Goal: Navigation & Orientation: Find specific page/section

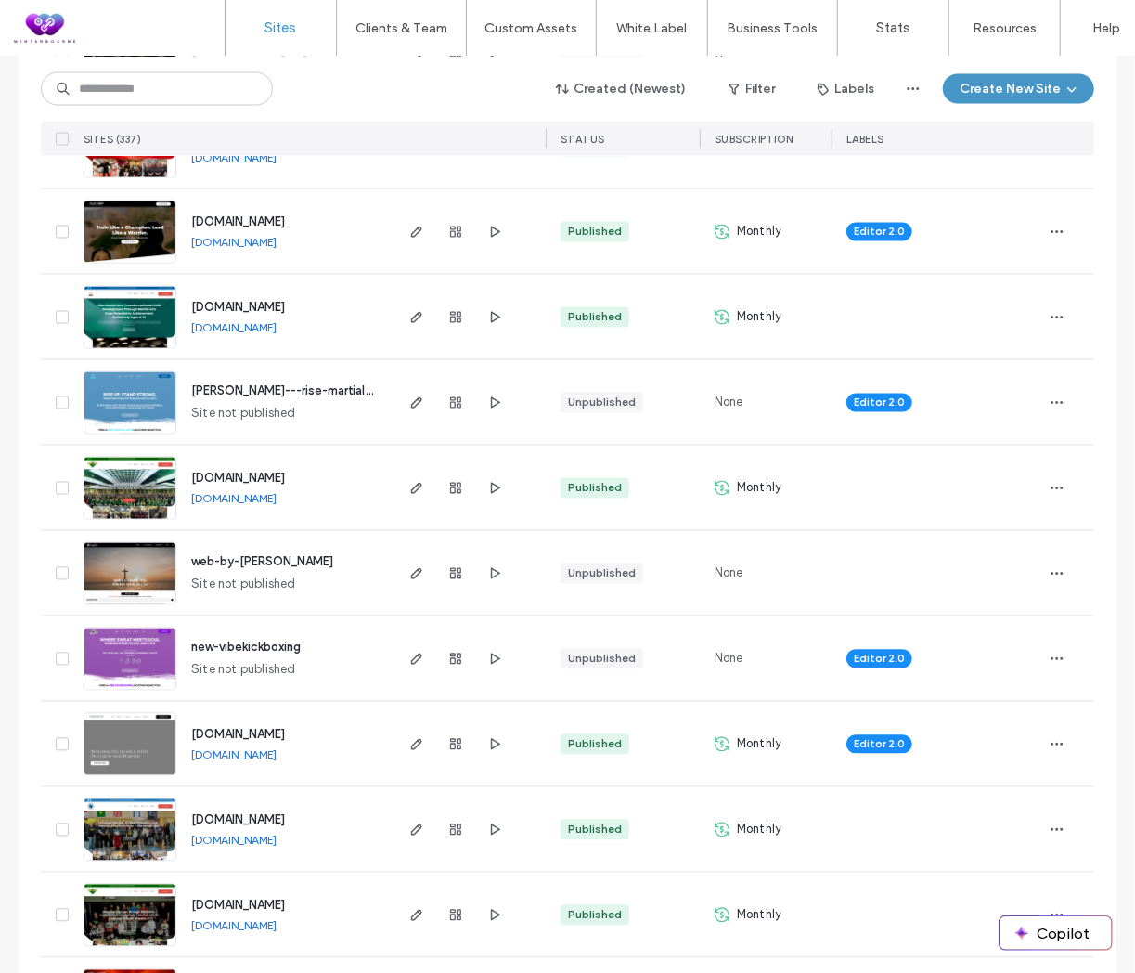
scroll to position [1546, 0]
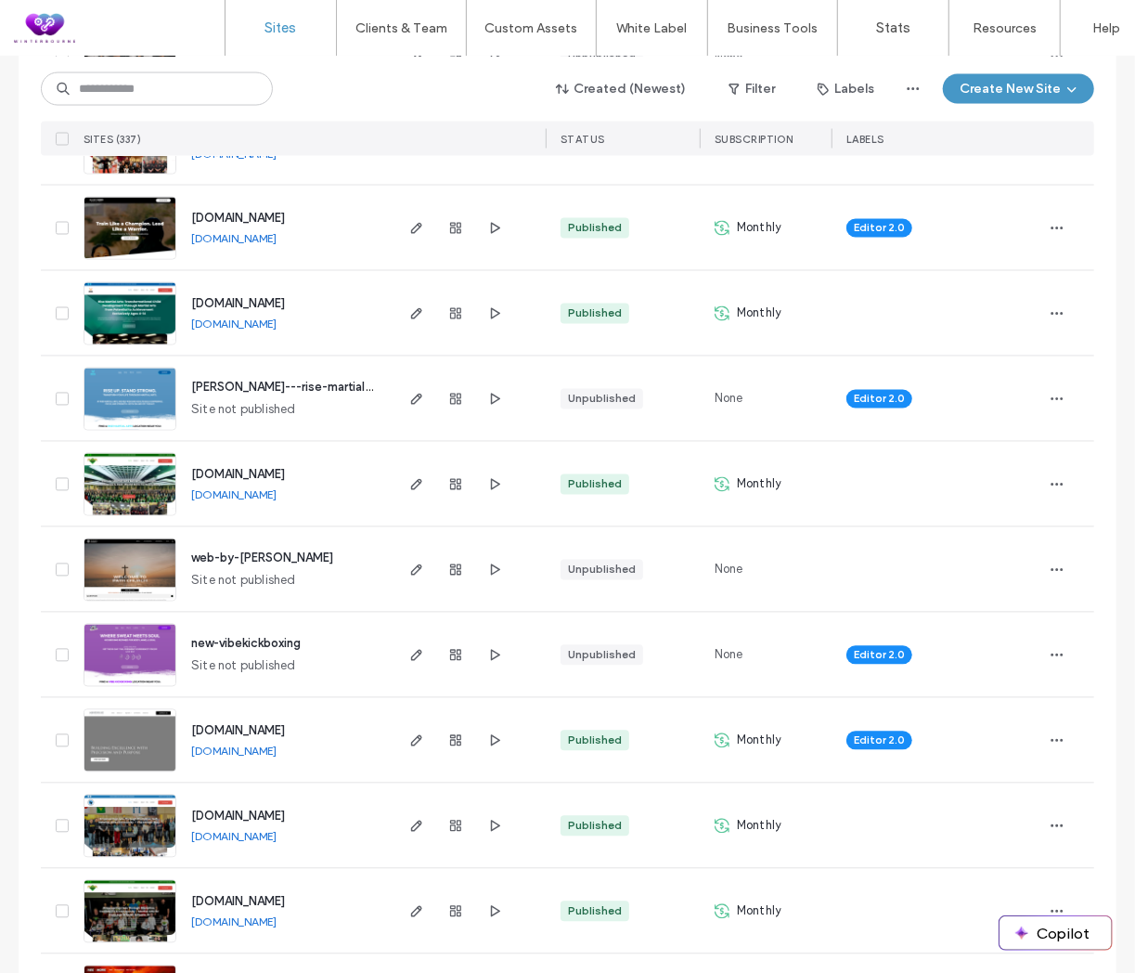
click at [254, 319] on link "[DOMAIN_NAME]" at bounding box center [233, 324] width 85 height 14
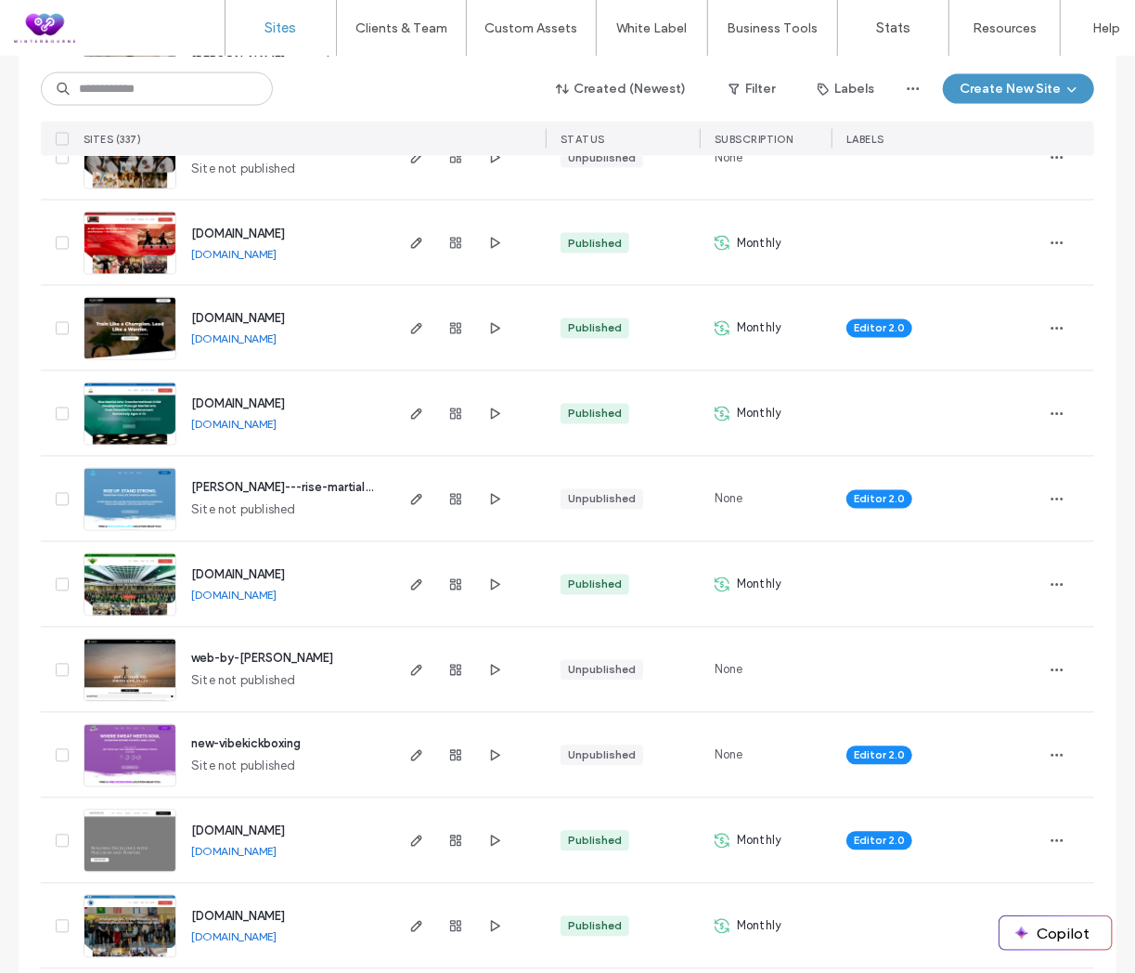
scroll to position [1443, 0]
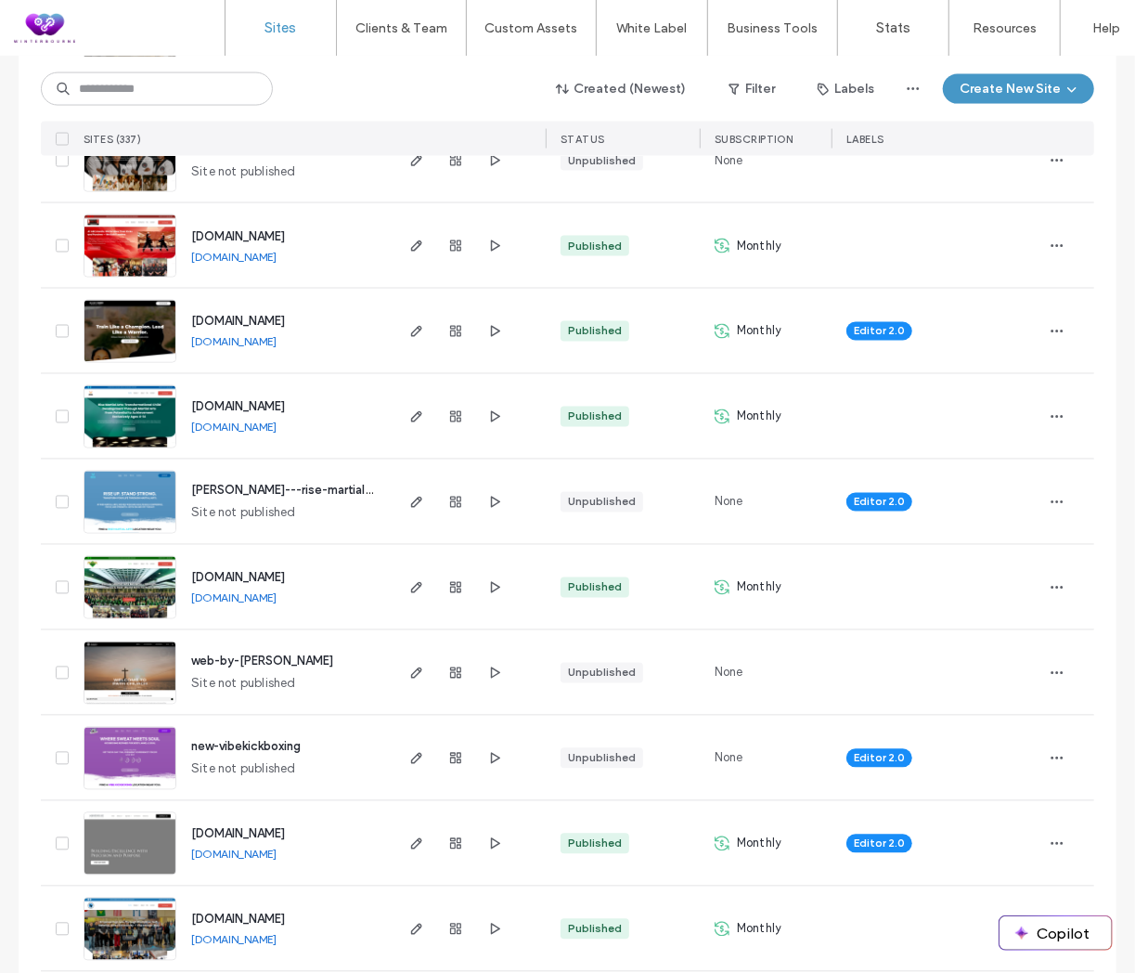
click at [277, 342] on link "[DOMAIN_NAME]" at bounding box center [233, 342] width 85 height 14
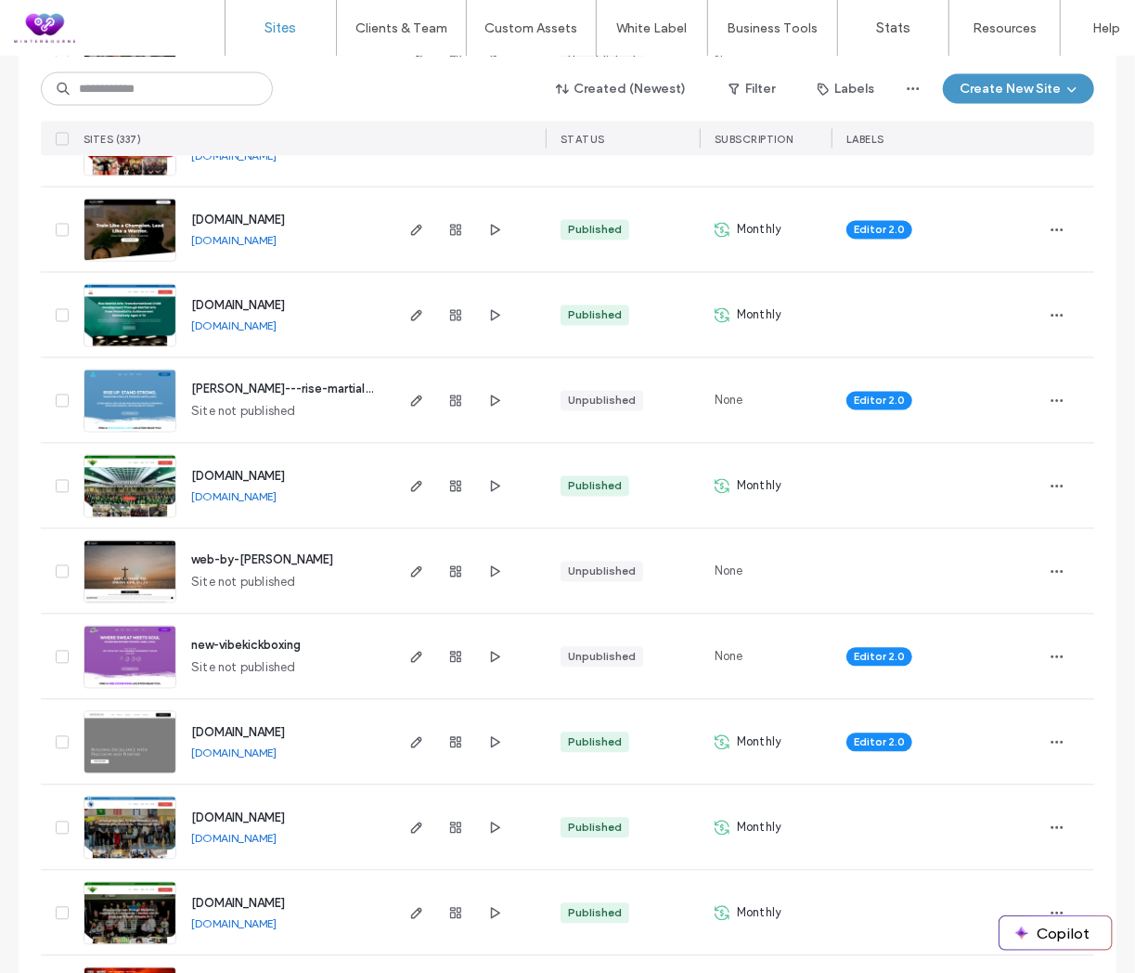
scroll to position [1546, 0]
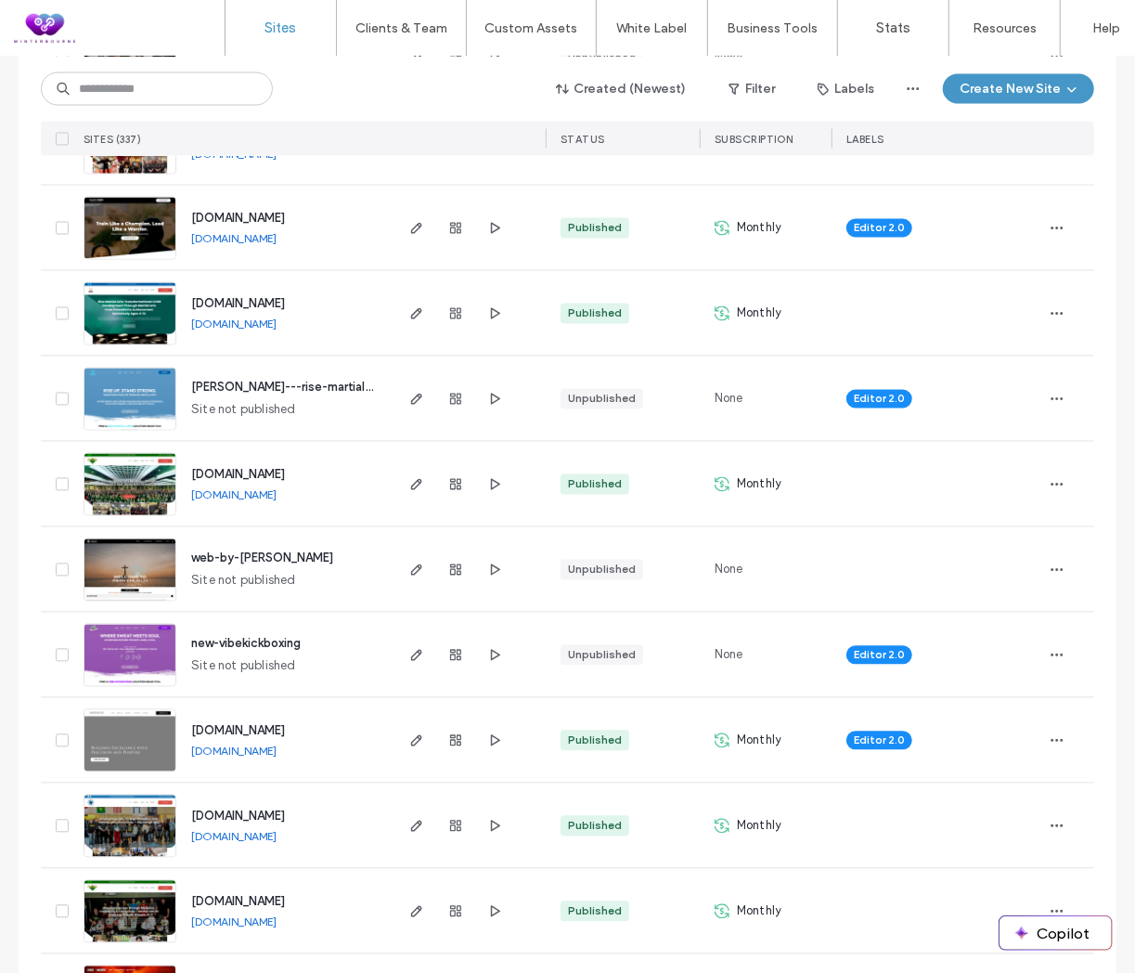
click at [277, 745] on link "[DOMAIN_NAME]" at bounding box center [233, 751] width 85 height 14
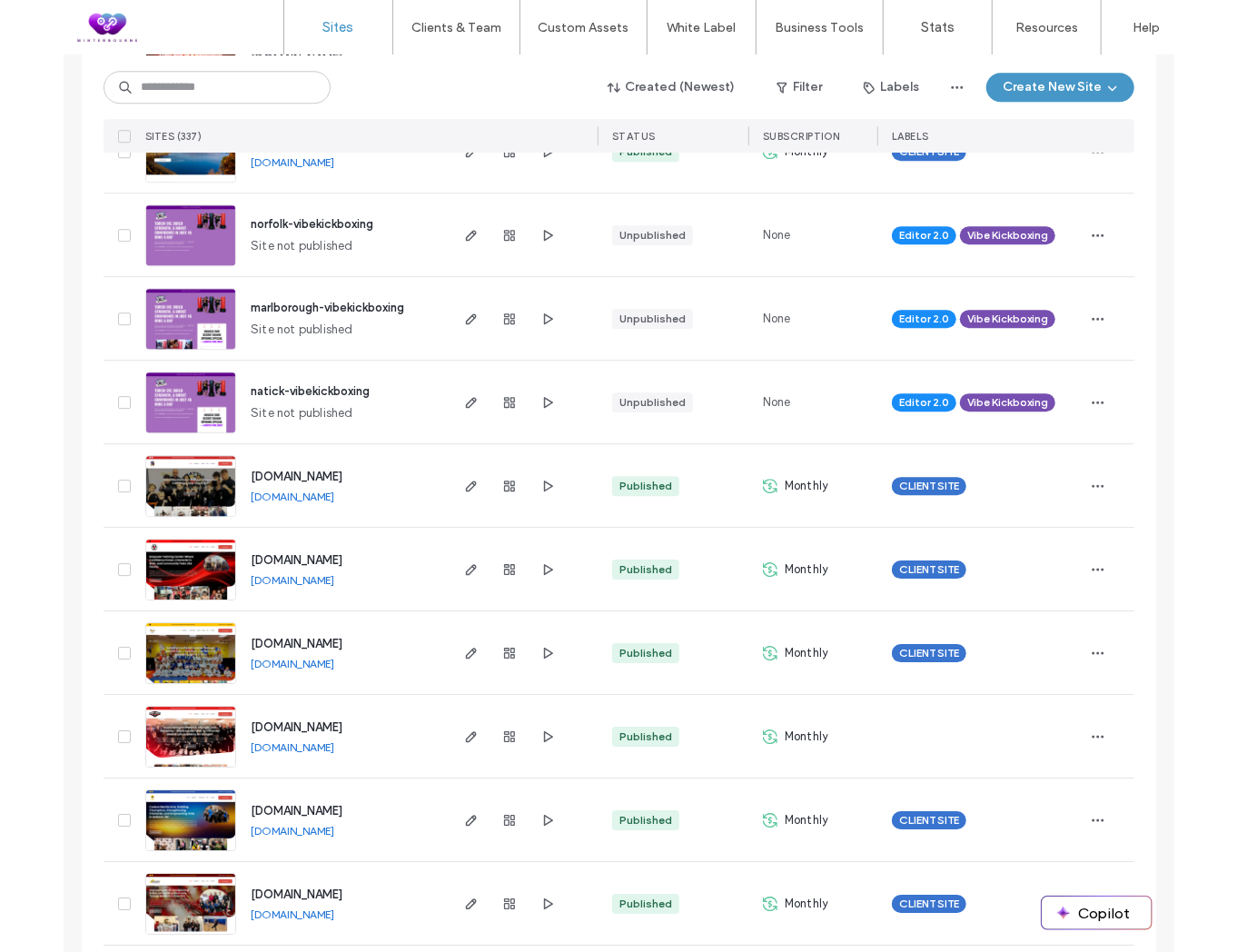
scroll to position [2421, 0]
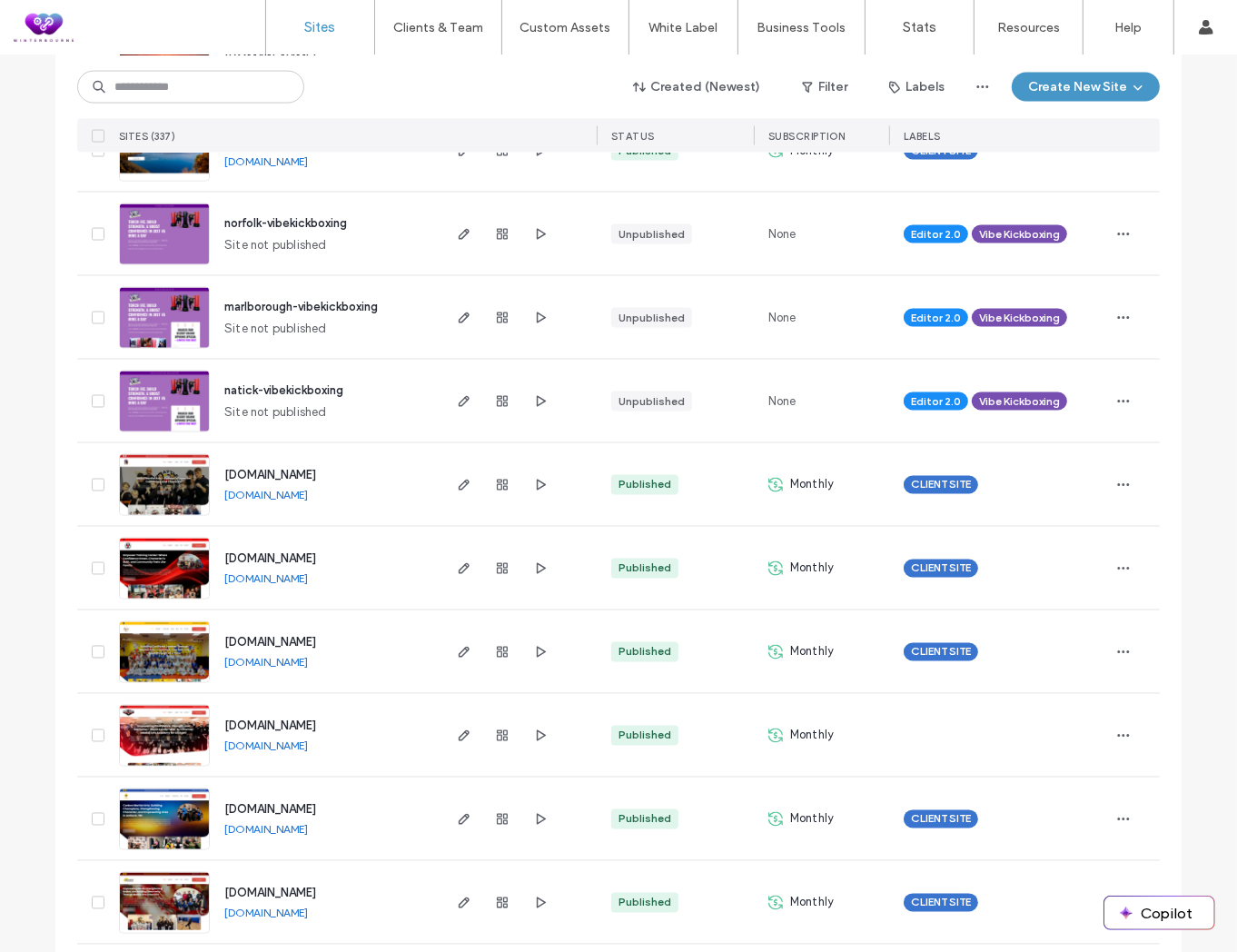
click at [304, 575] on link "[DOMAIN_NAME]" at bounding box center [265, 579] width 83 height 14
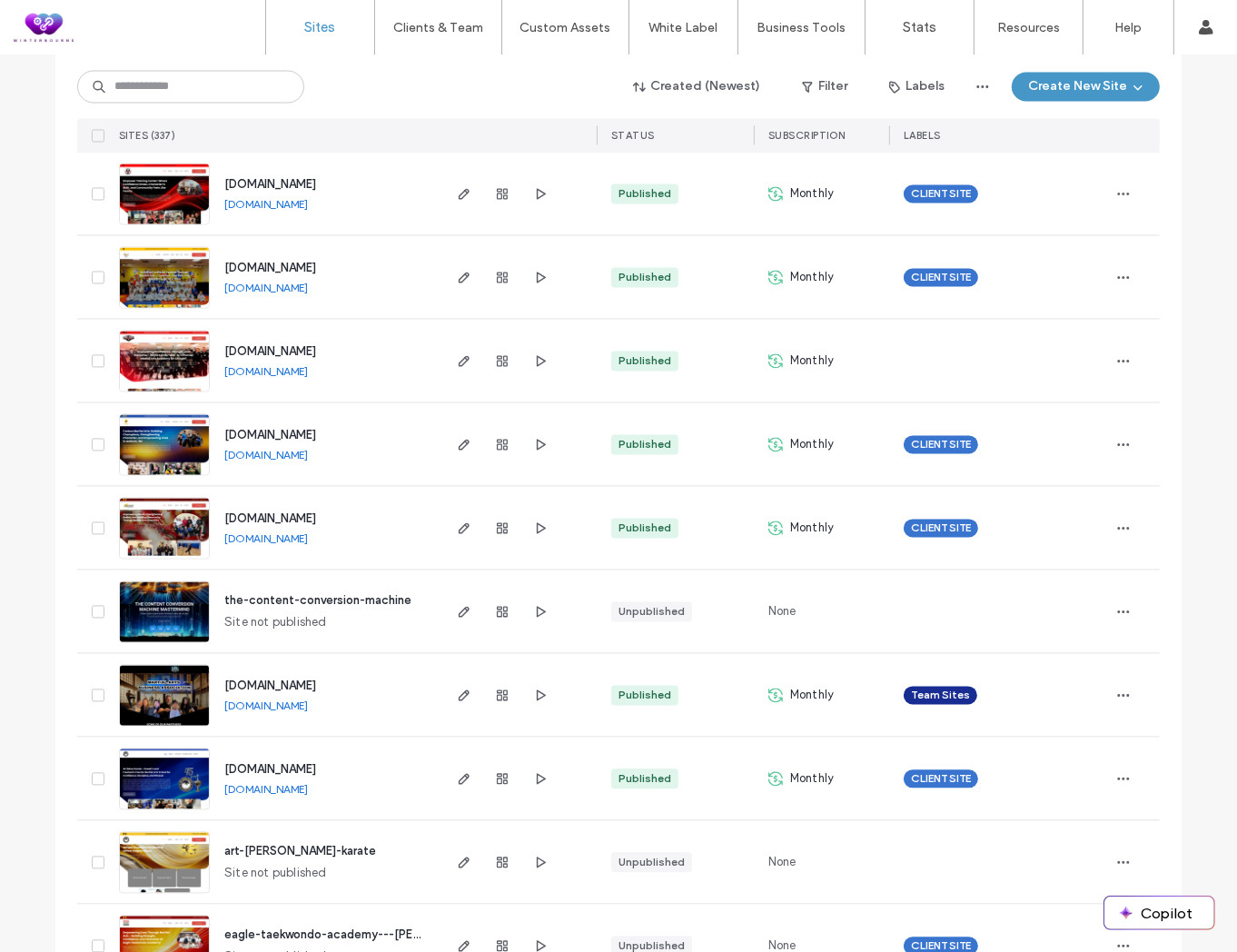
scroll to position [2825, 0]
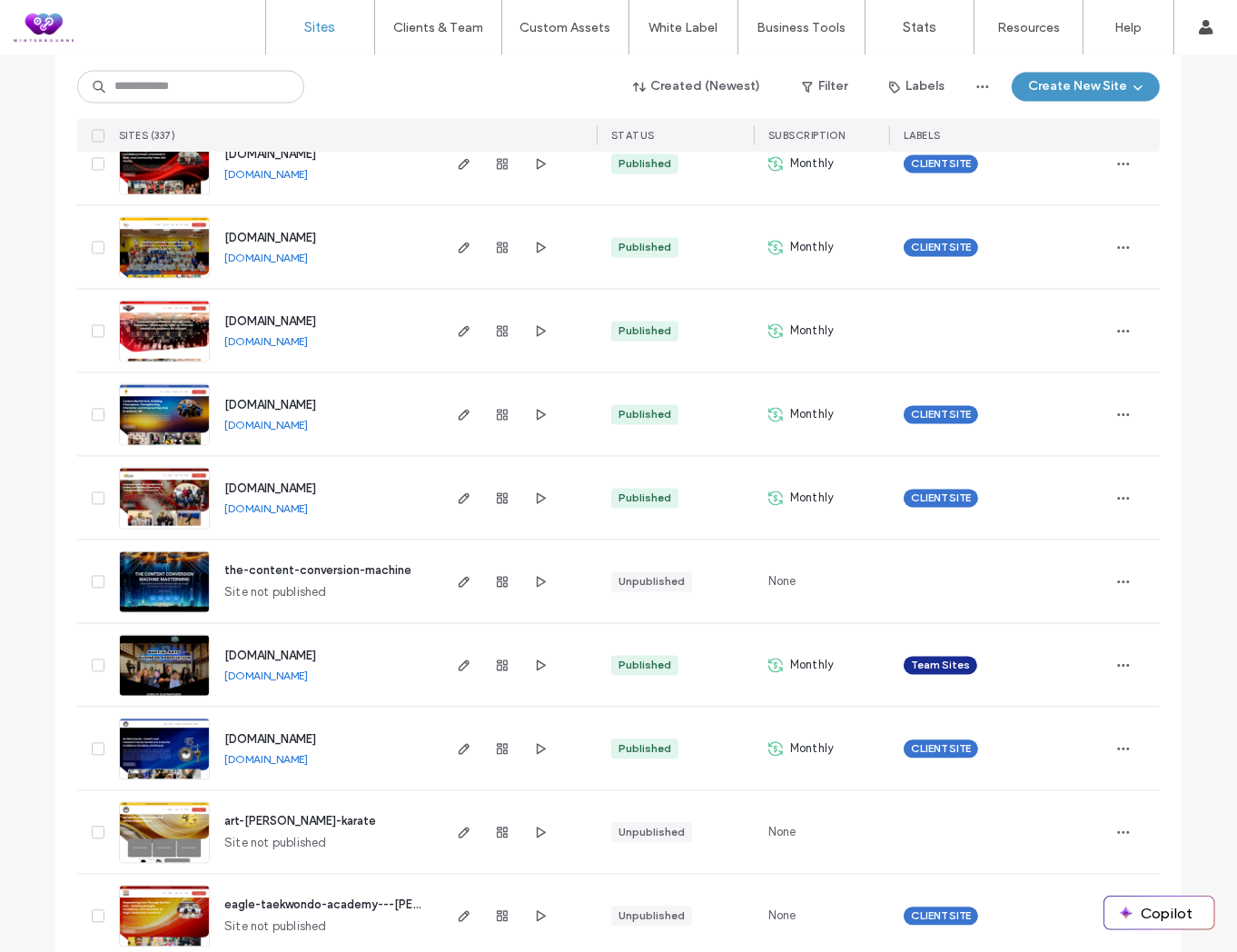
click at [295, 422] on link "[DOMAIN_NAME]" at bounding box center [265, 426] width 83 height 14
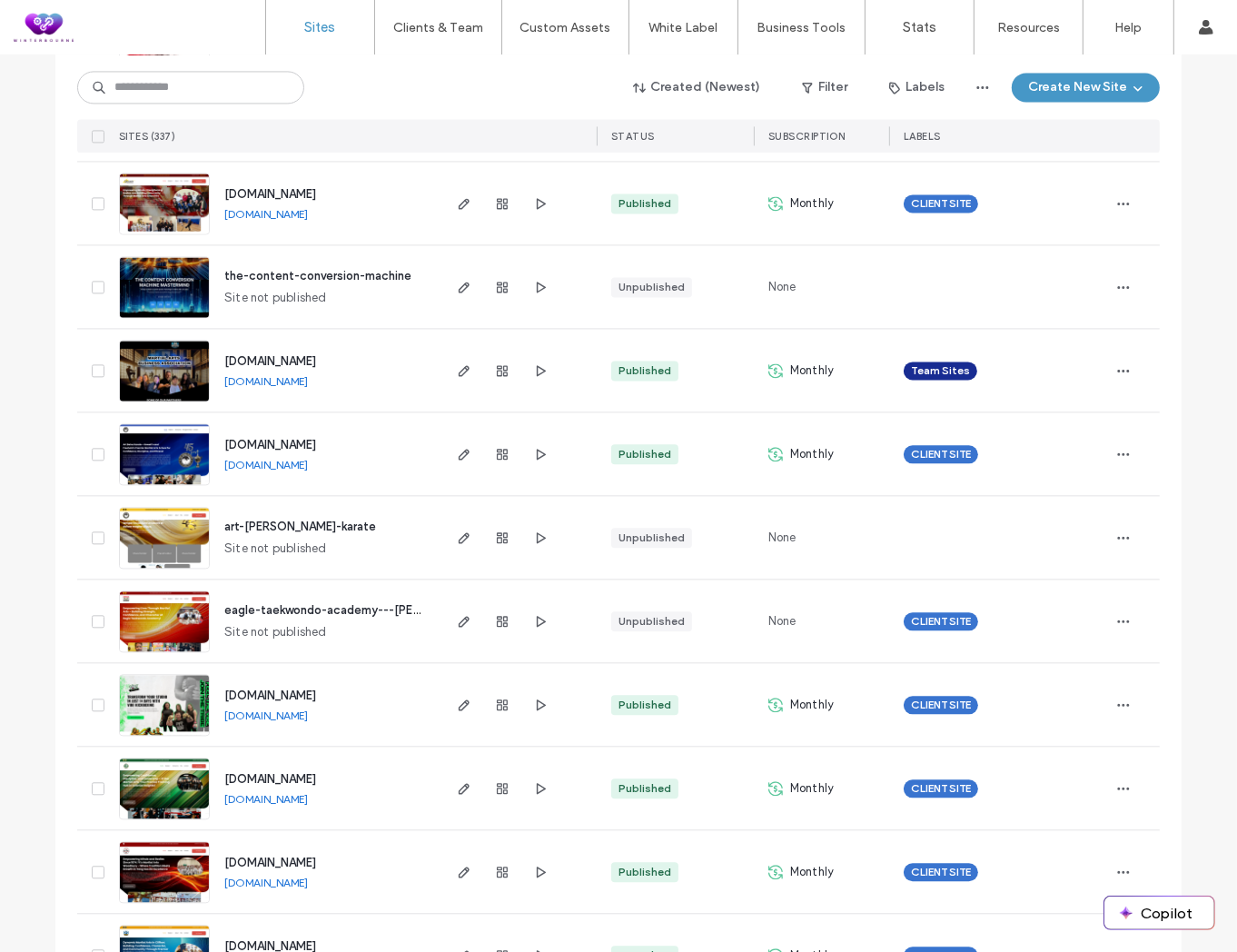
scroll to position [3128, 0]
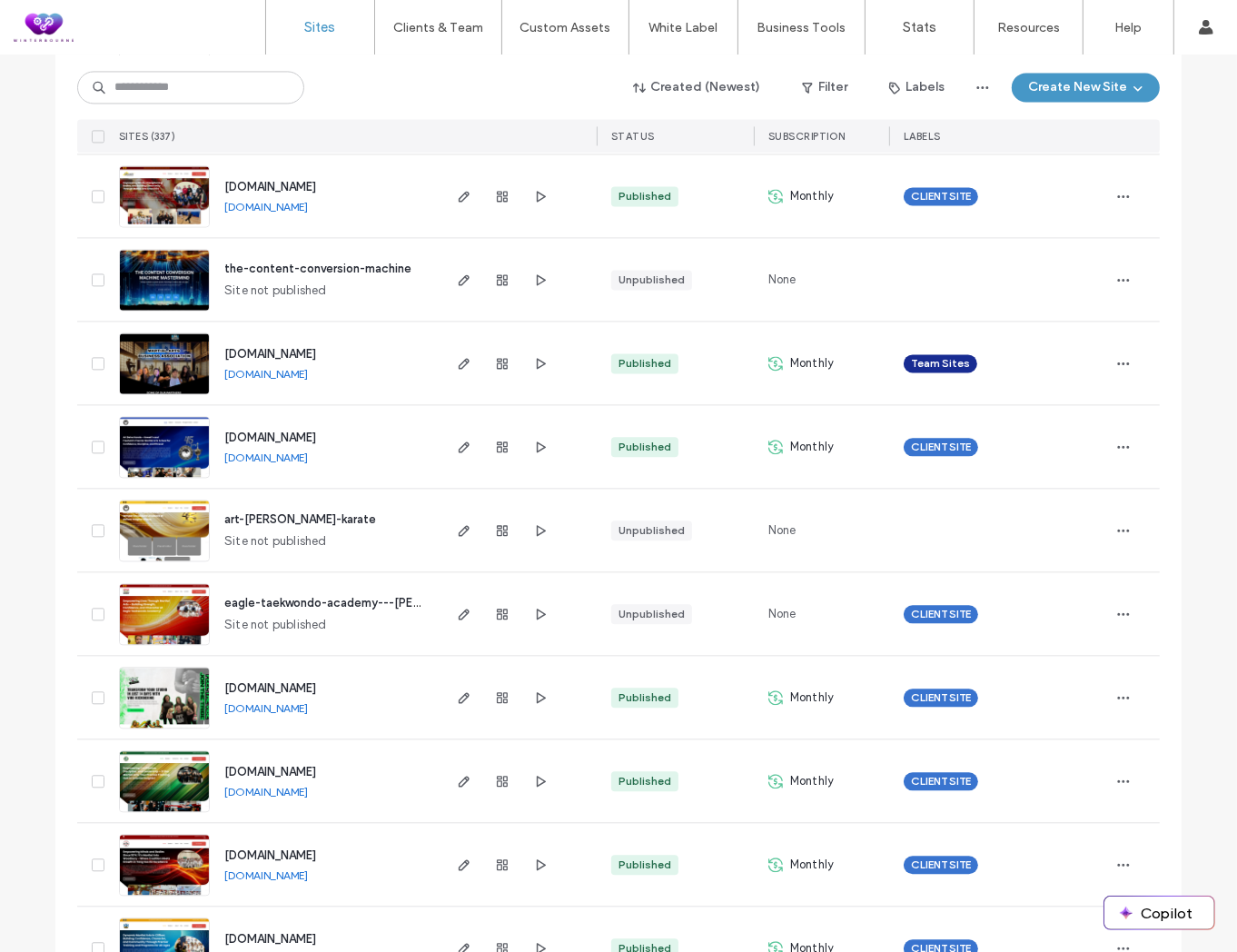
click at [284, 452] on link "[DOMAIN_NAME]" at bounding box center [265, 457] width 83 height 14
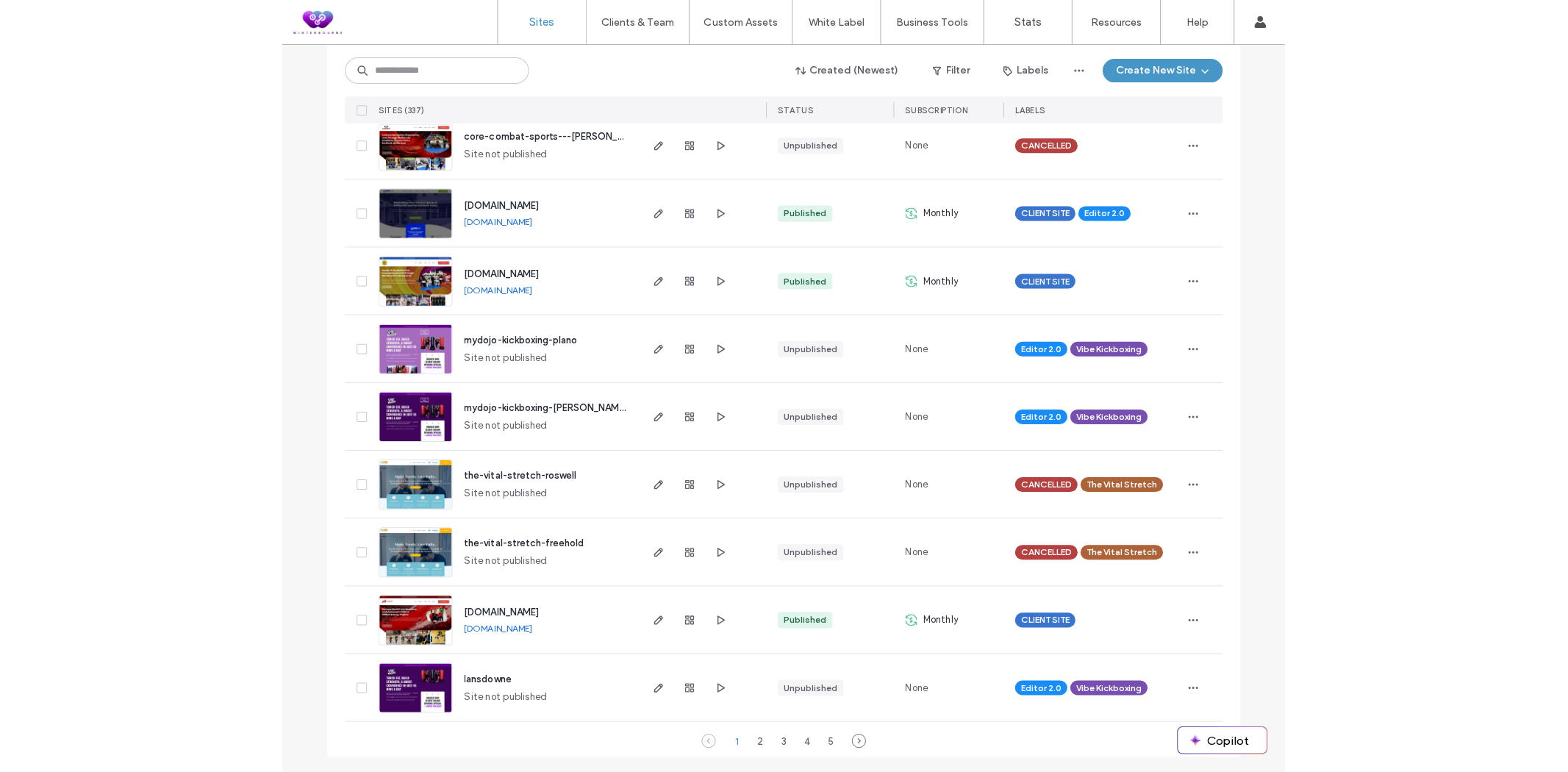
scroll to position [4642, 0]
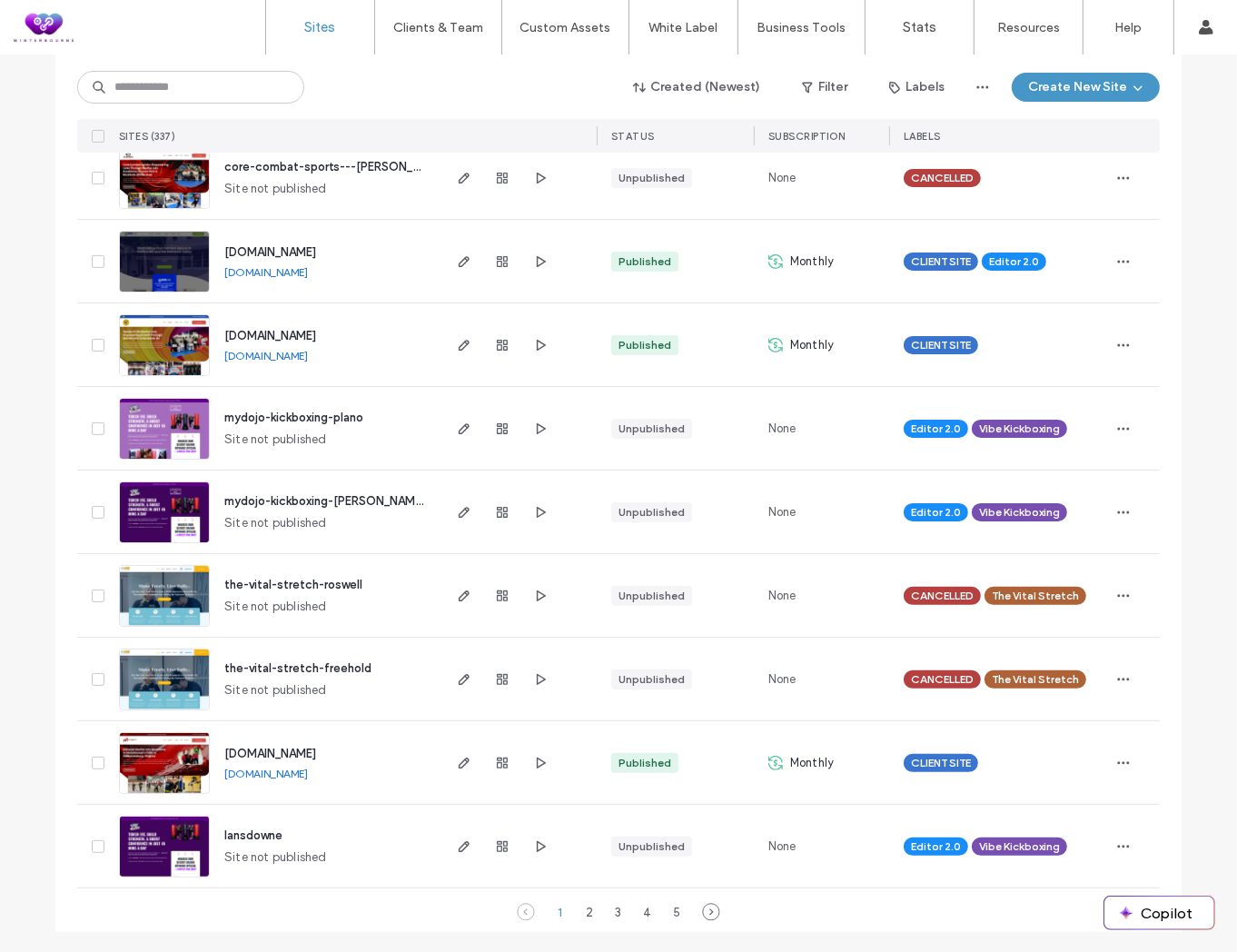
click at [295, 768] on link "[DOMAIN_NAME]" at bounding box center [265, 773] width 83 height 14
click at [614, 912] on div "3" at bounding box center [618, 912] width 22 height 22
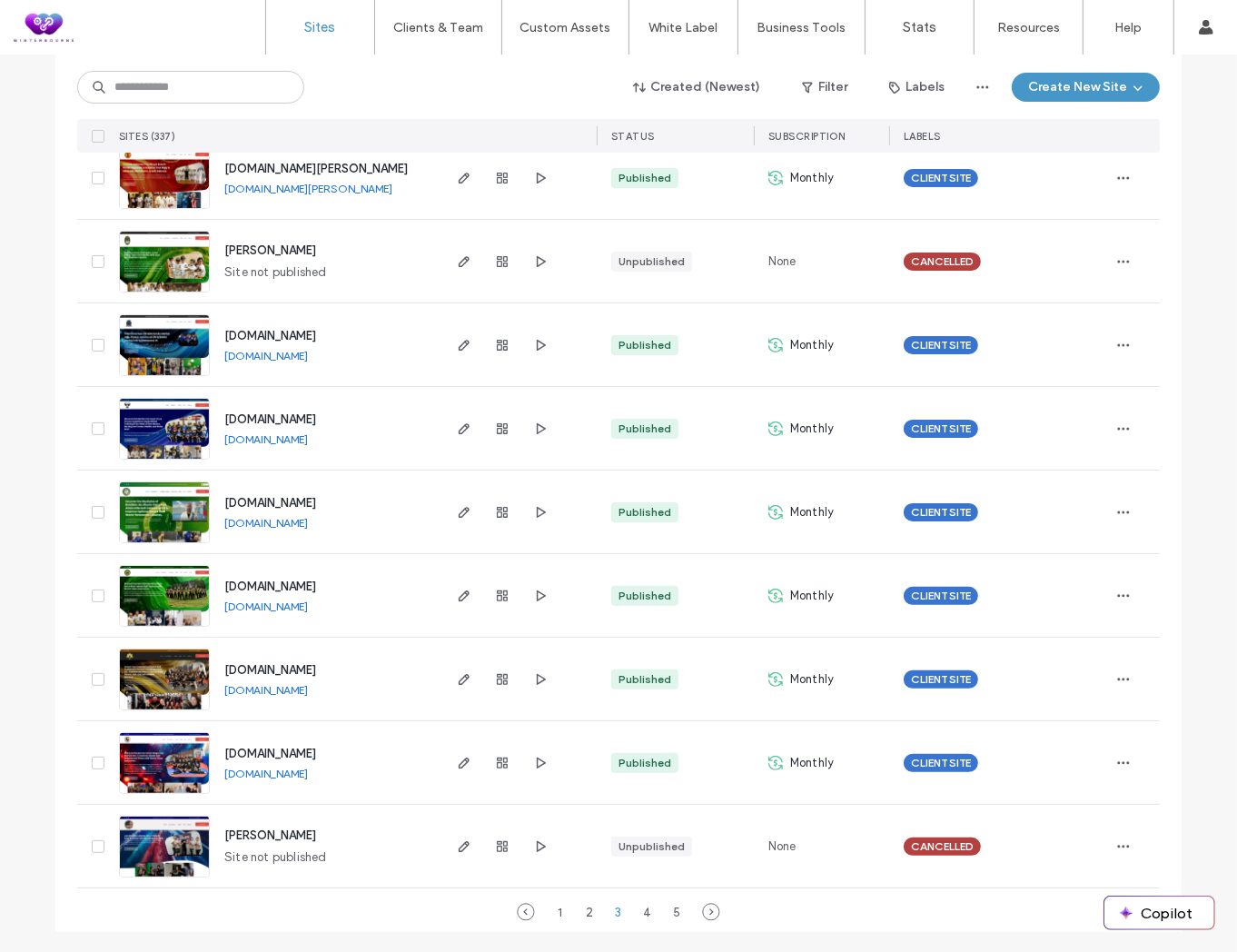
click at [300, 773] on link "[DOMAIN_NAME]" at bounding box center [265, 773] width 83 height 14
click at [280, 691] on link "[DOMAIN_NAME]" at bounding box center [265, 690] width 83 height 14
click at [278, 774] on link "[DOMAIN_NAME]" at bounding box center [265, 773] width 83 height 14
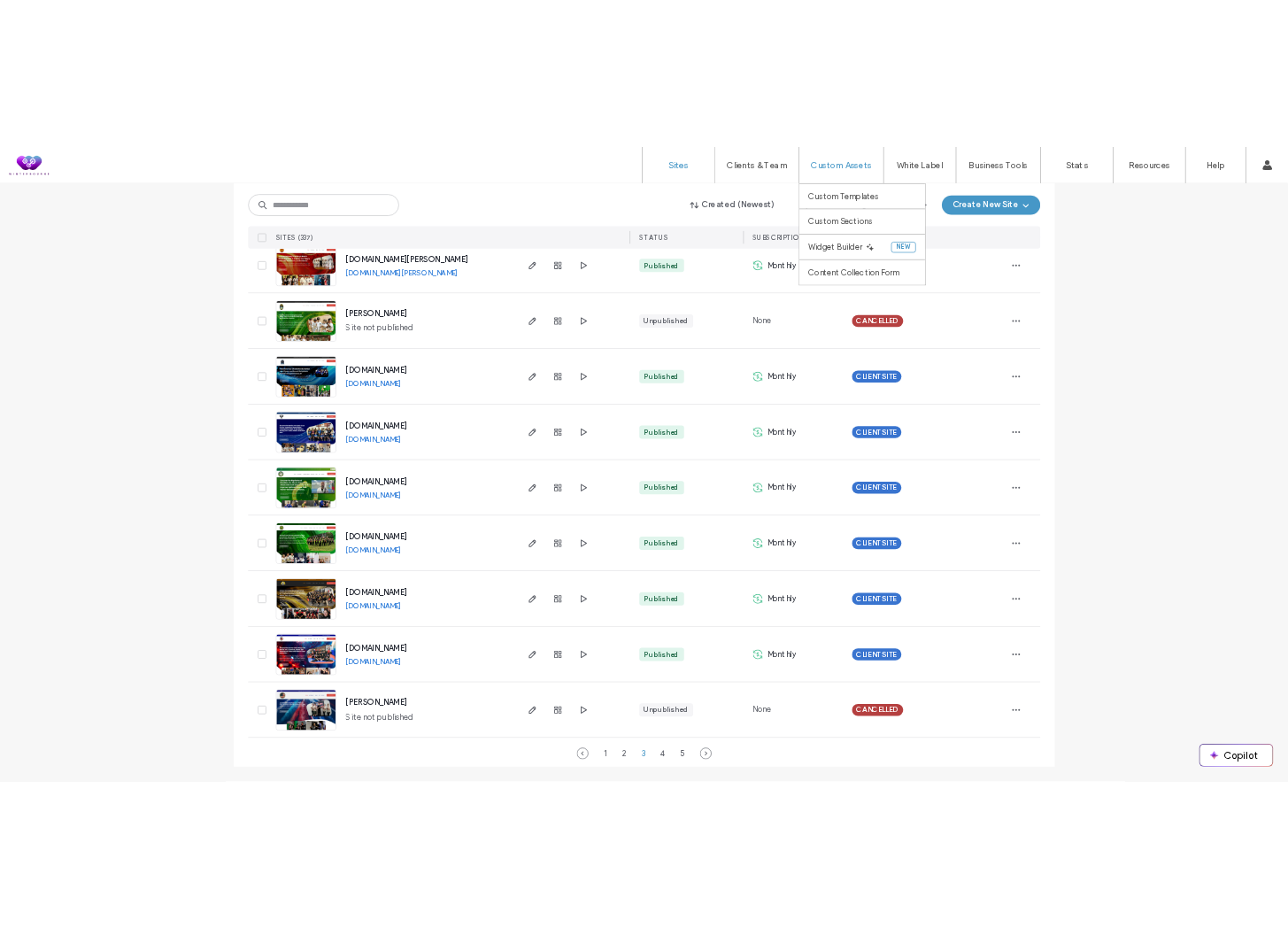
scroll to position [5590, 0]
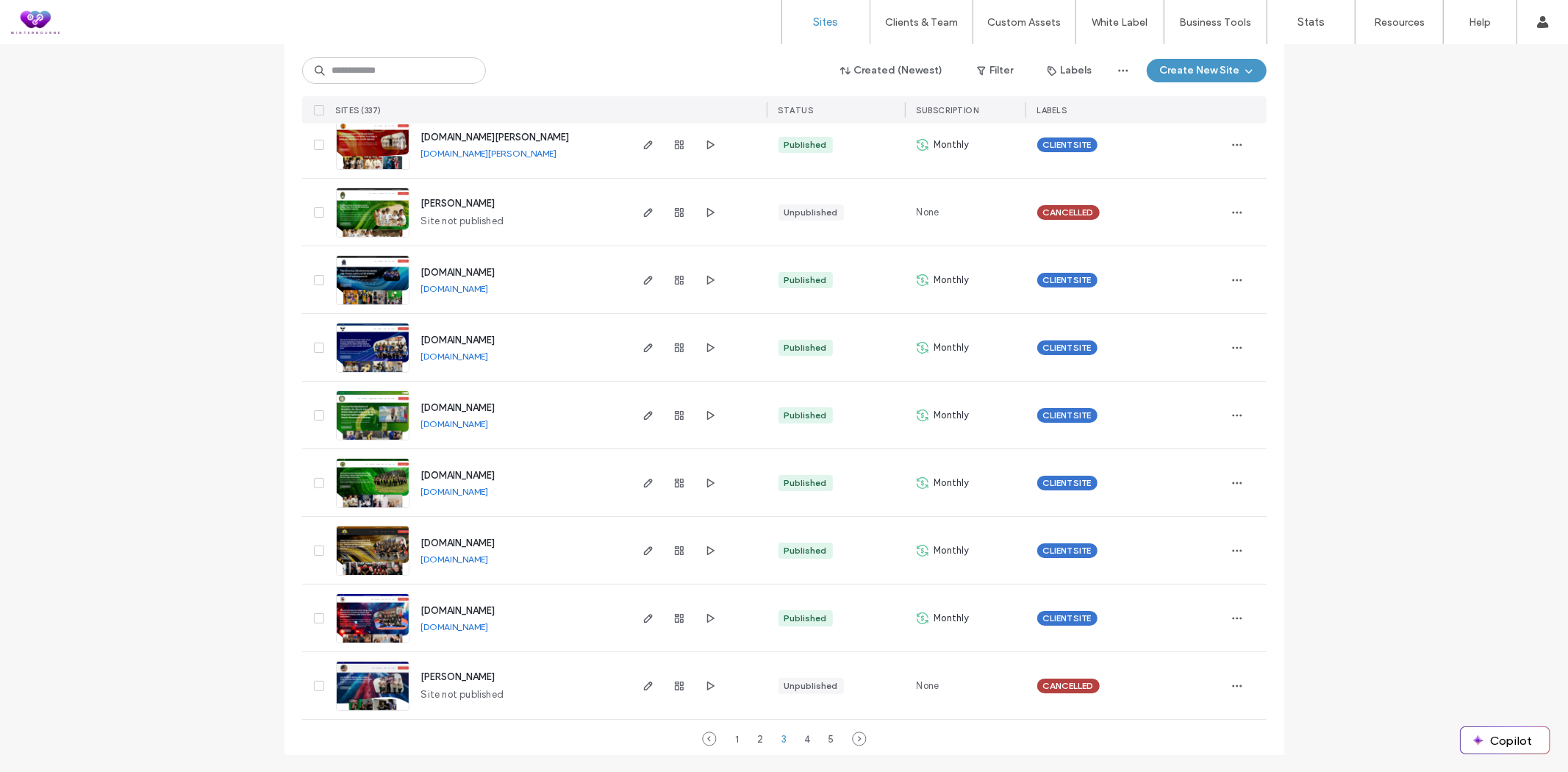
click at [481, 488] on link "[DOMAIN_NAME]" at bounding box center [455, 492] width 67 height 11
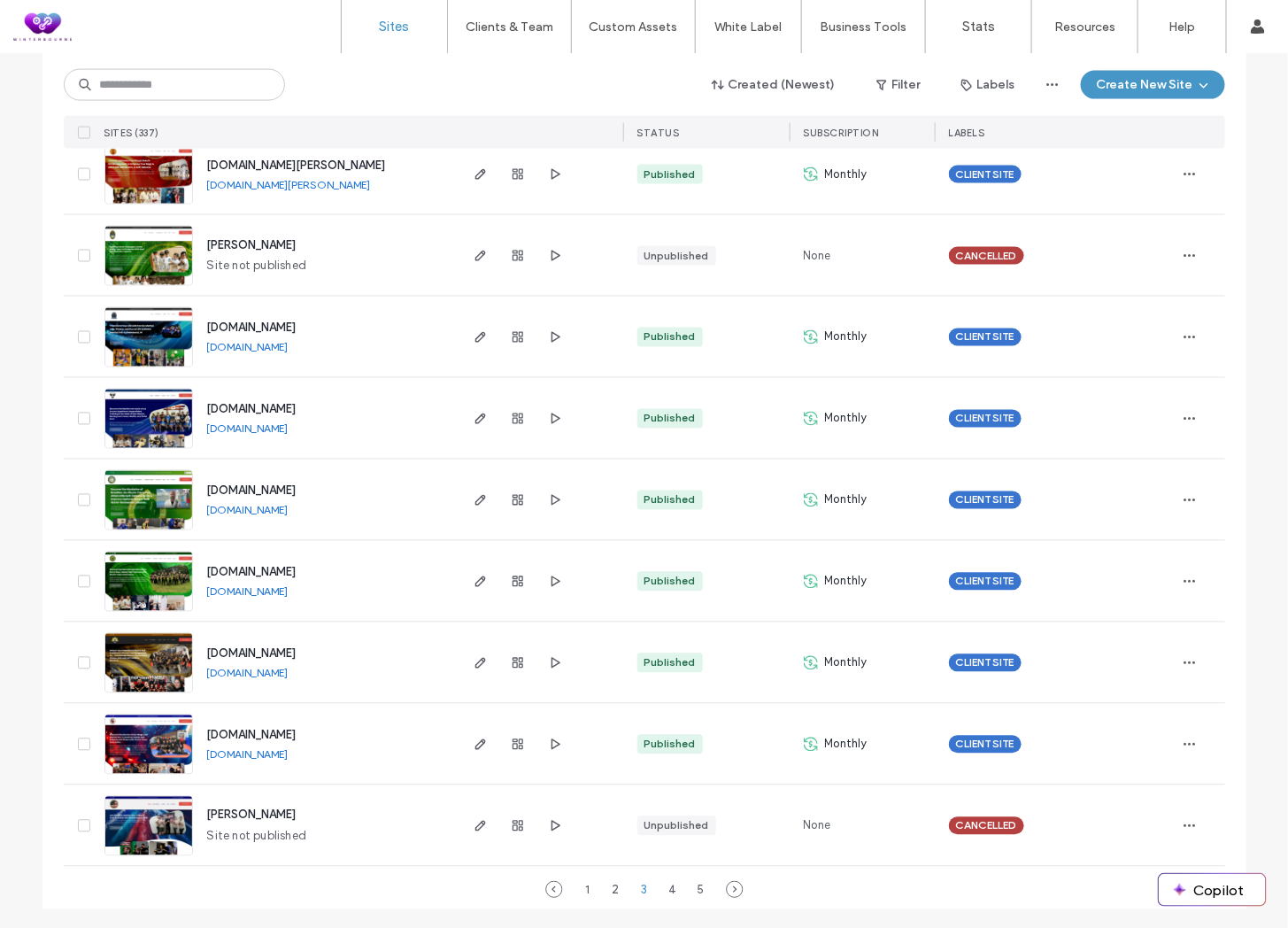
scroll to position [5591, 0]
click at [281, 673] on link "[DOMAIN_NAME]" at bounding box center [247, 672] width 81 height 13
click at [284, 753] on link "[DOMAIN_NAME]" at bounding box center [247, 753] width 81 height 13
click at [674, 893] on div "4" at bounding box center [673, 889] width 21 height 21
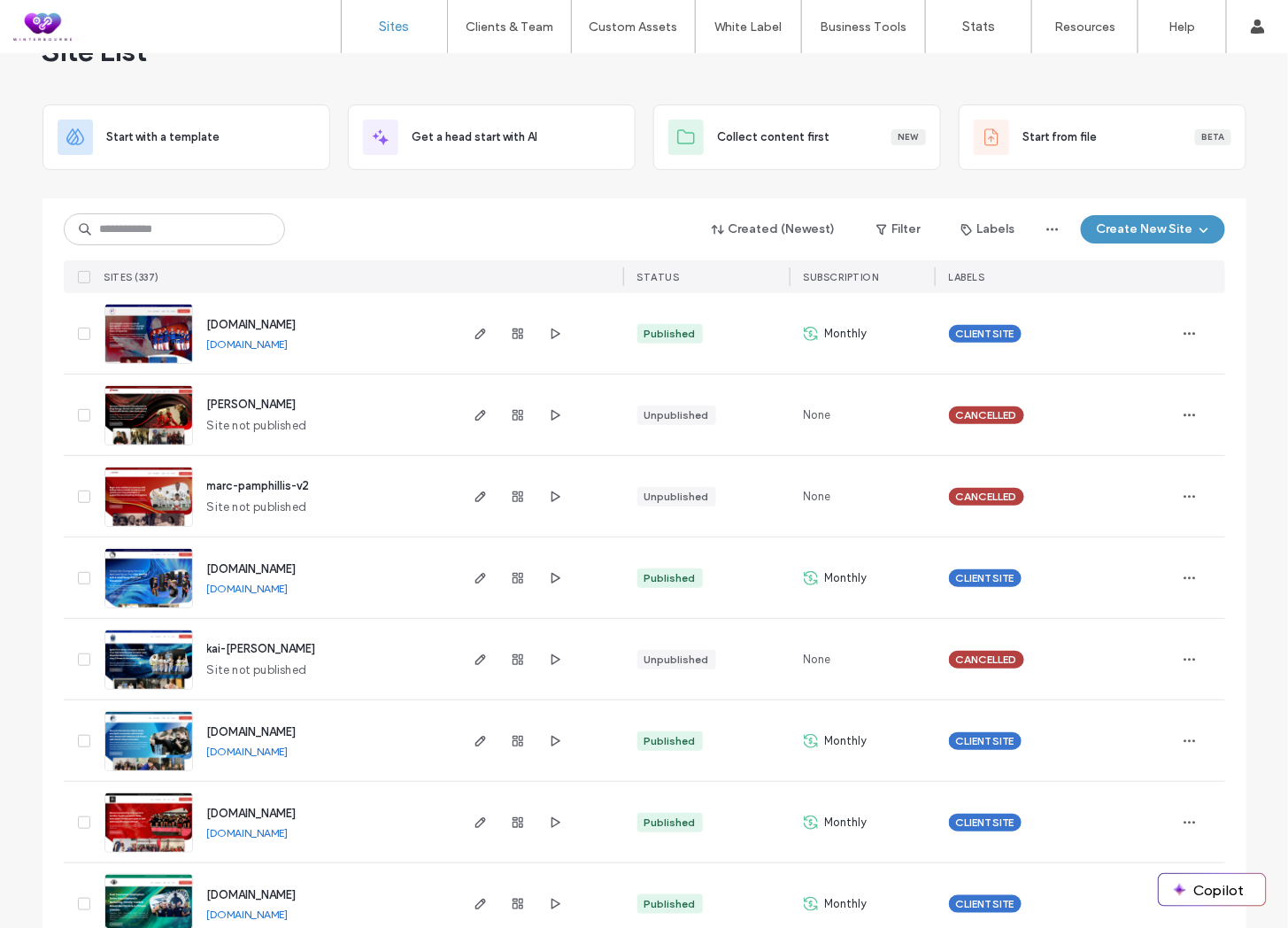
scroll to position [0, 0]
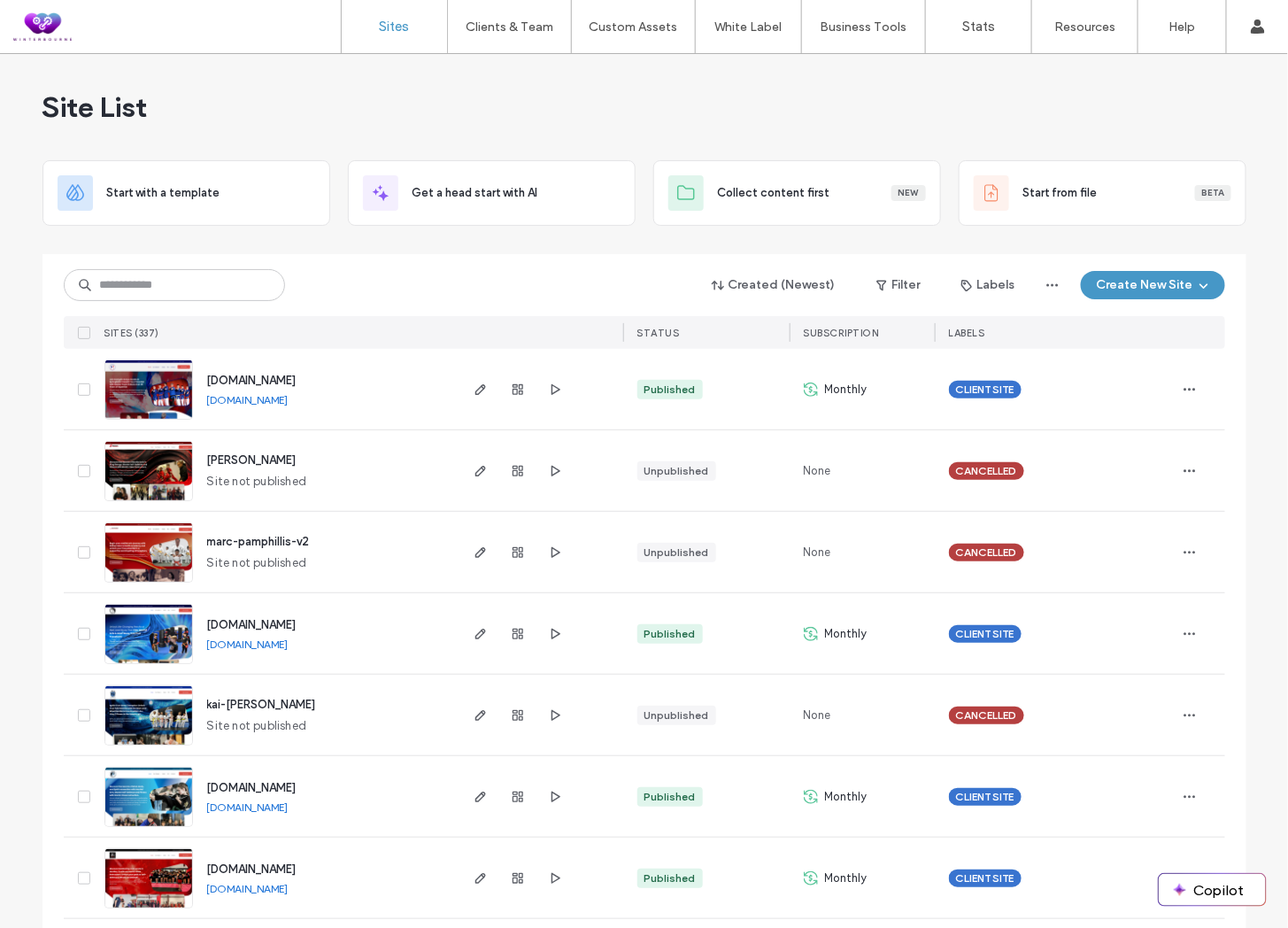
click at [289, 403] on link "[DOMAIN_NAME]" at bounding box center [247, 400] width 81 height 13
click at [271, 650] on link "[DOMAIN_NAME]" at bounding box center [247, 644] width 81 height 13
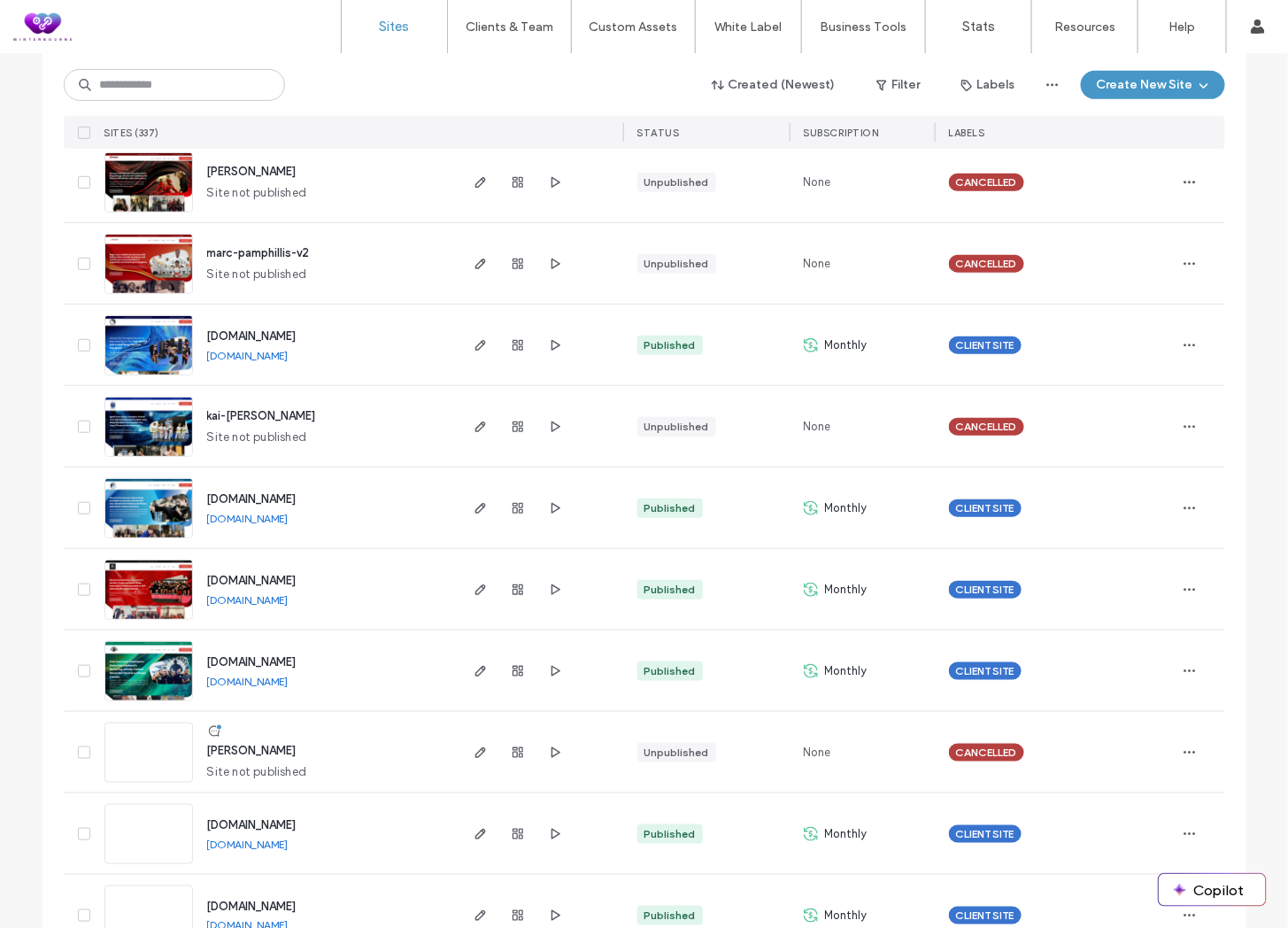
scroll to position [295, 0]
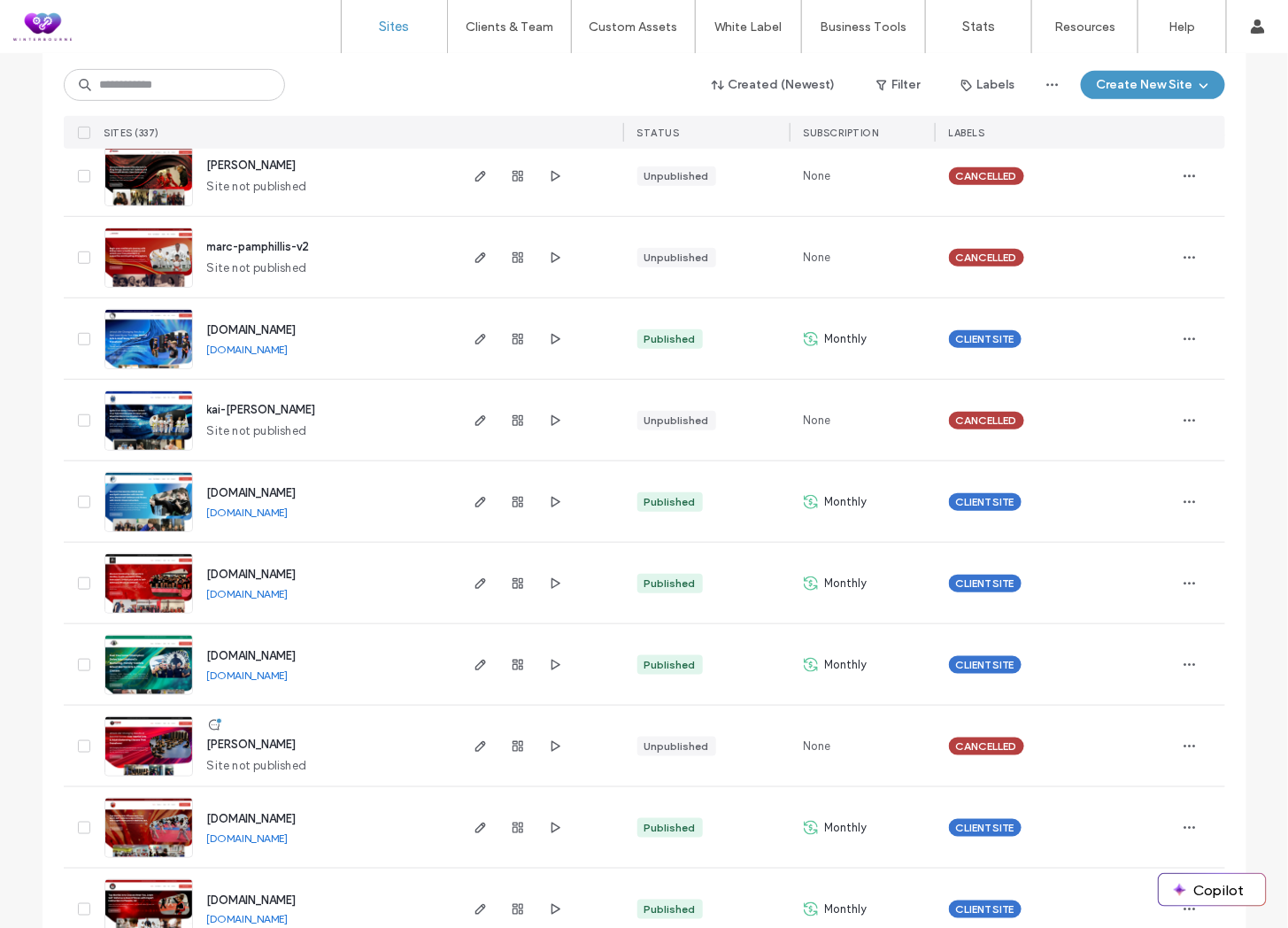
click at [287, 510] on link "[DOMAIN_NAME]" at bounding box center [247, 512] width 81 height 13
